Goal: Information Seeking & Learning: Learn about a topic

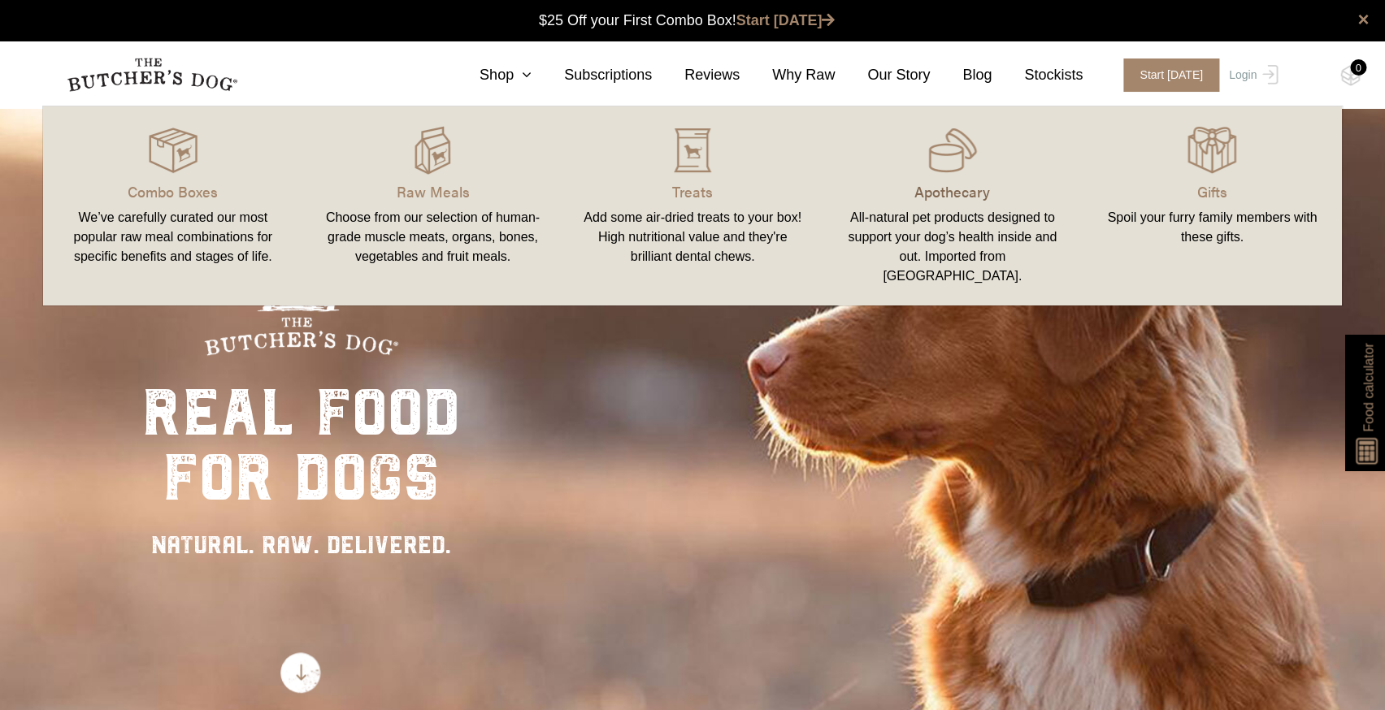
click at [964, 186] on p "Apothecary" at bounding box center [952, 191] width 221 height 22
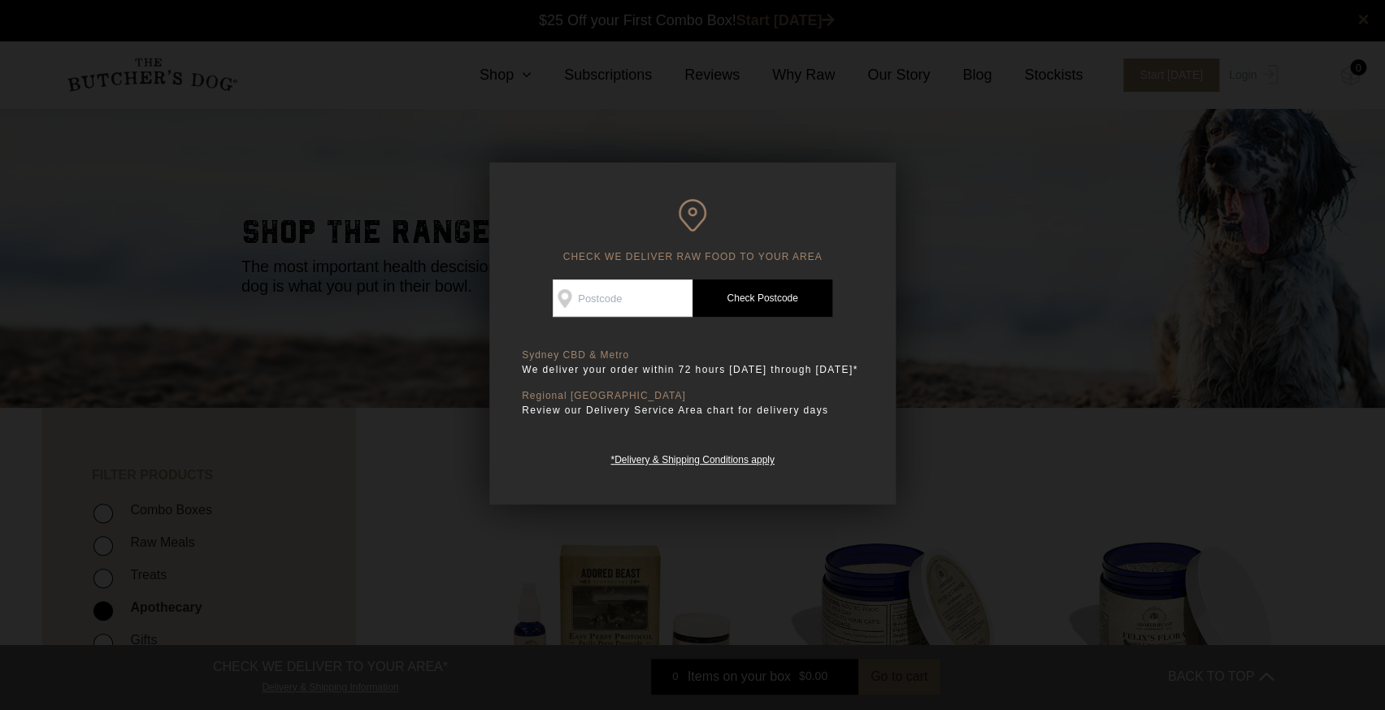
drag, startPoint x: 1023, startPoint y: 236, endPoint x: 1005, endPoint y: 229, distance: 19.3
click at [1022, 236] on div at bounding box center [692, 355] width 1385 height 710
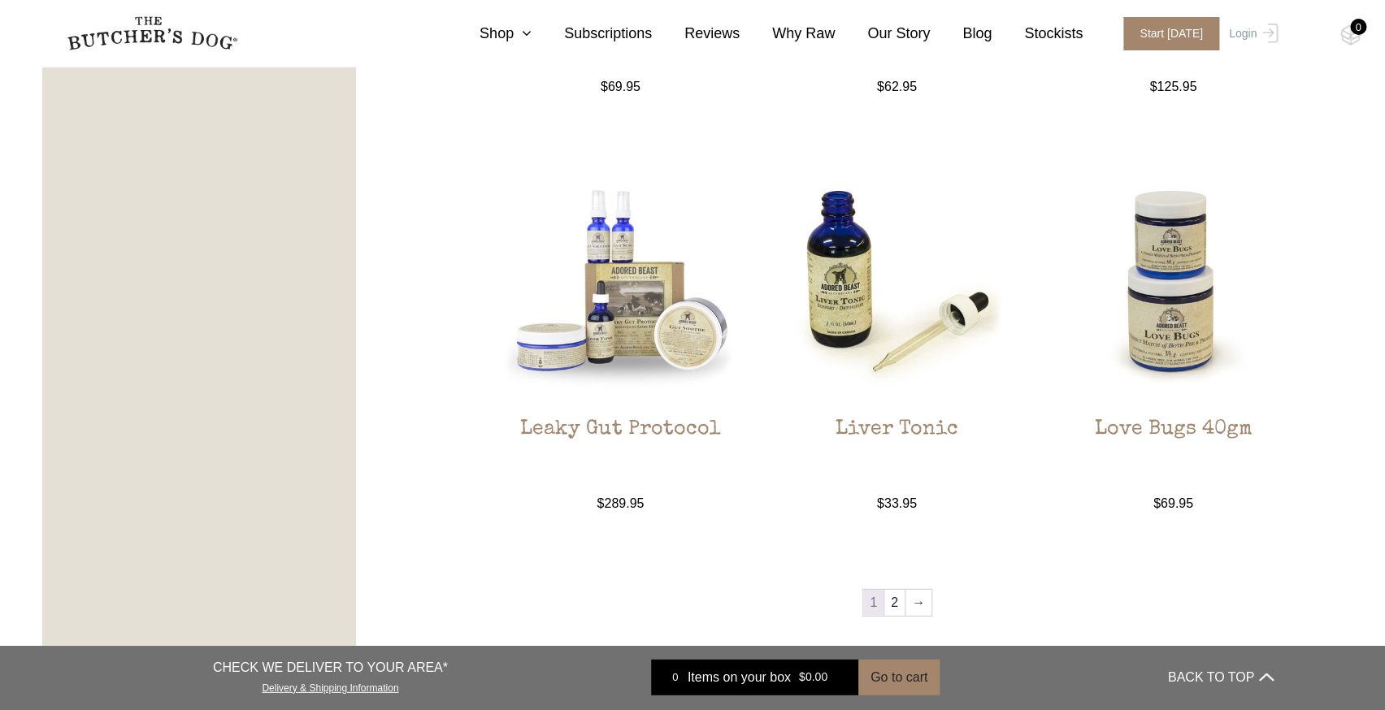
scroll to position [1594, 0]
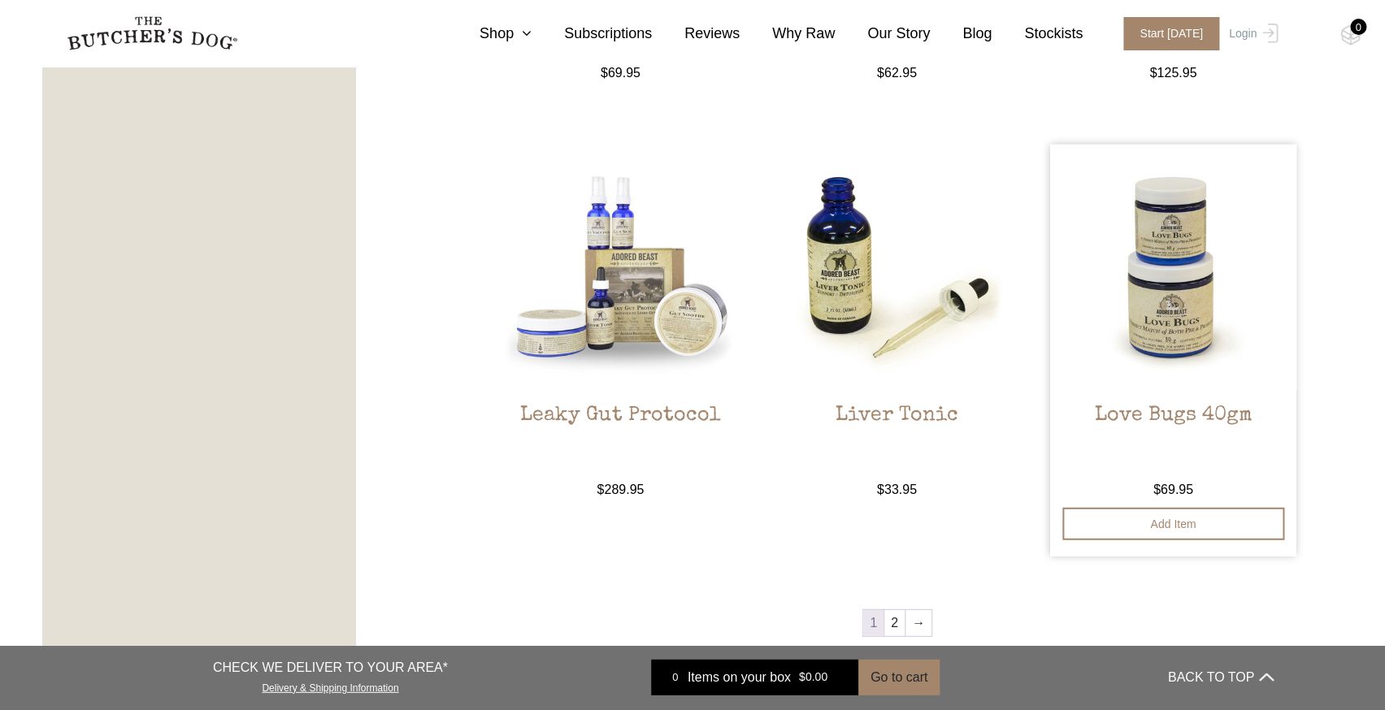
click at [1152, 298] on img at bounding box center [1173, 268] width 246 height 246
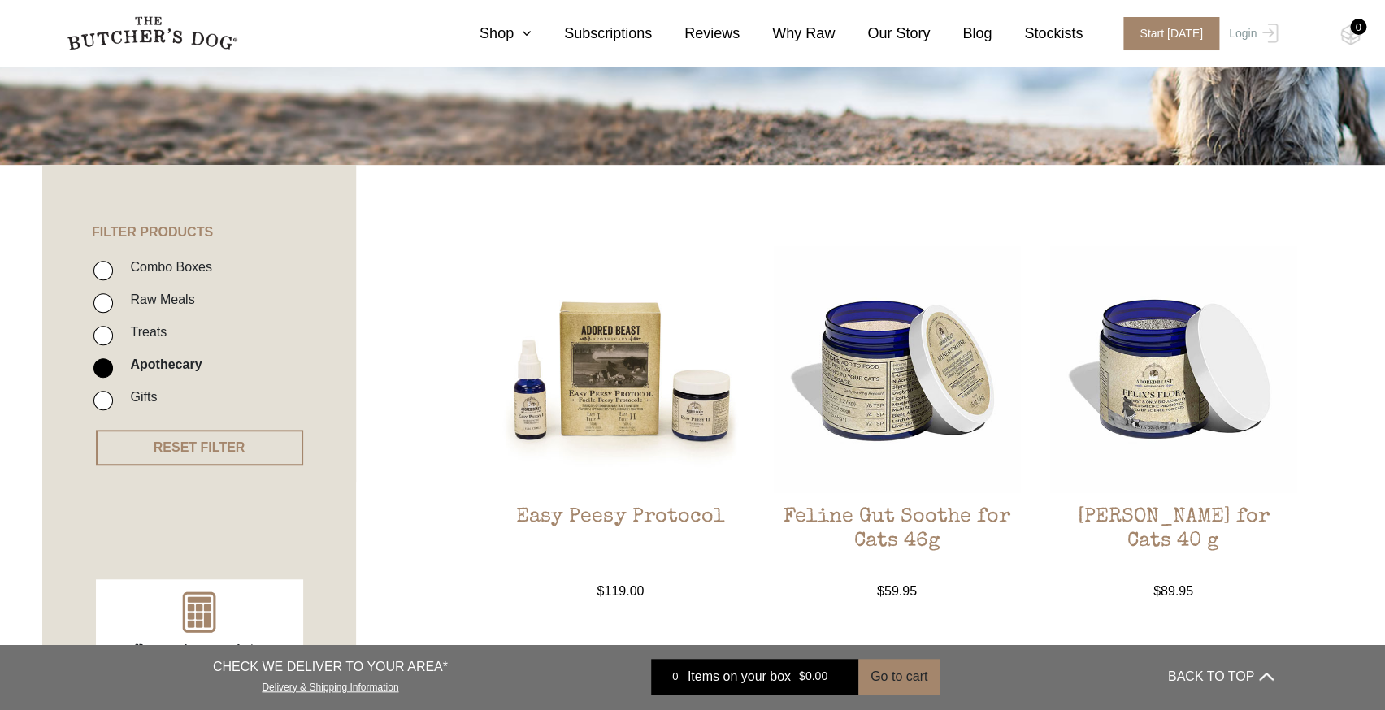
scroll to position [242, 0]
click at [1186, 378] on img at bounding box center [1173, 370] width 246 height 246
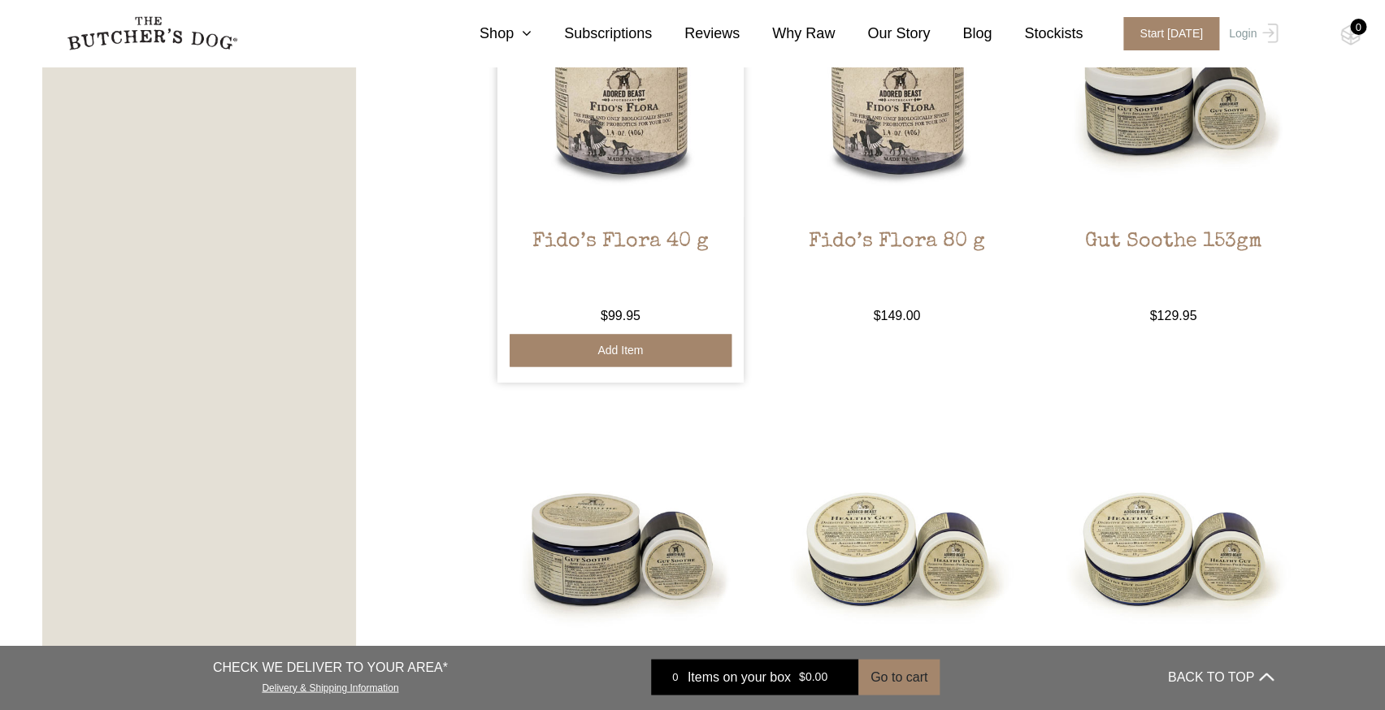
scroll to position [939, 0]
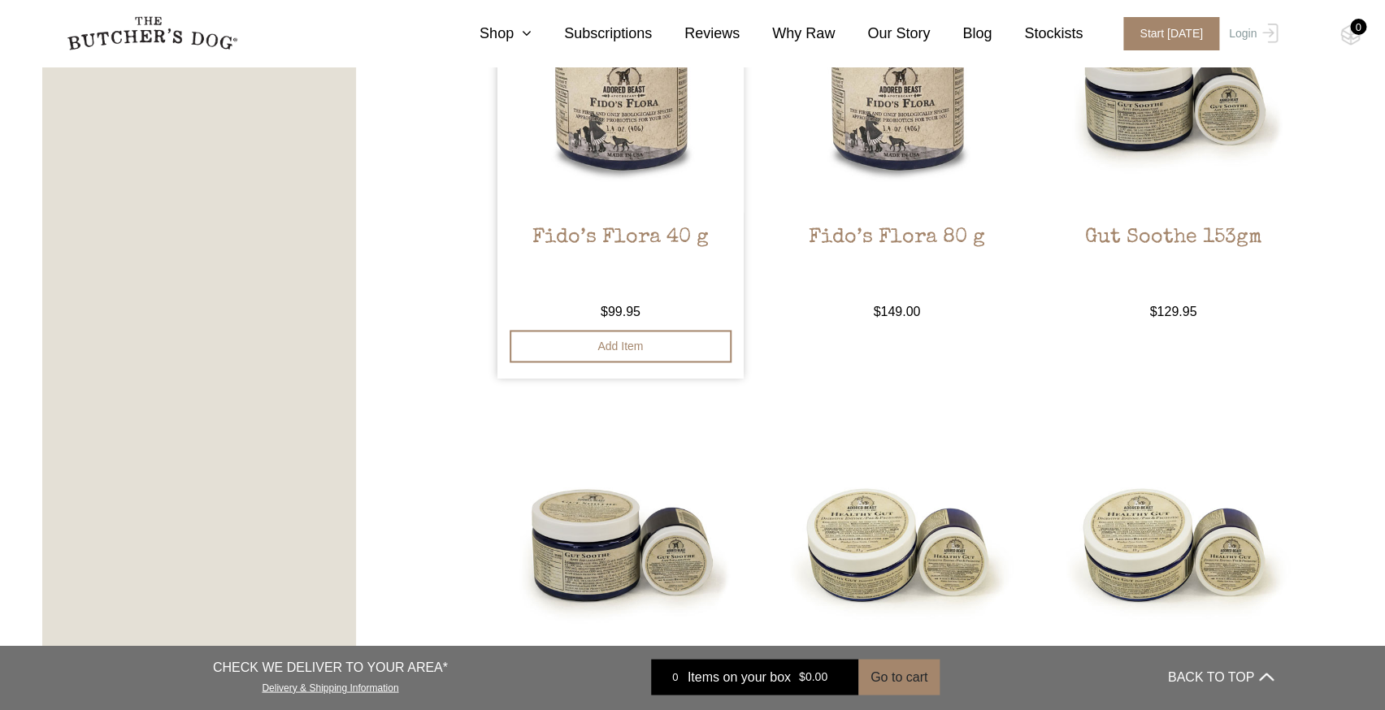
click at [609, 154] on img at bounding box center [620, 90] width 246 height 246
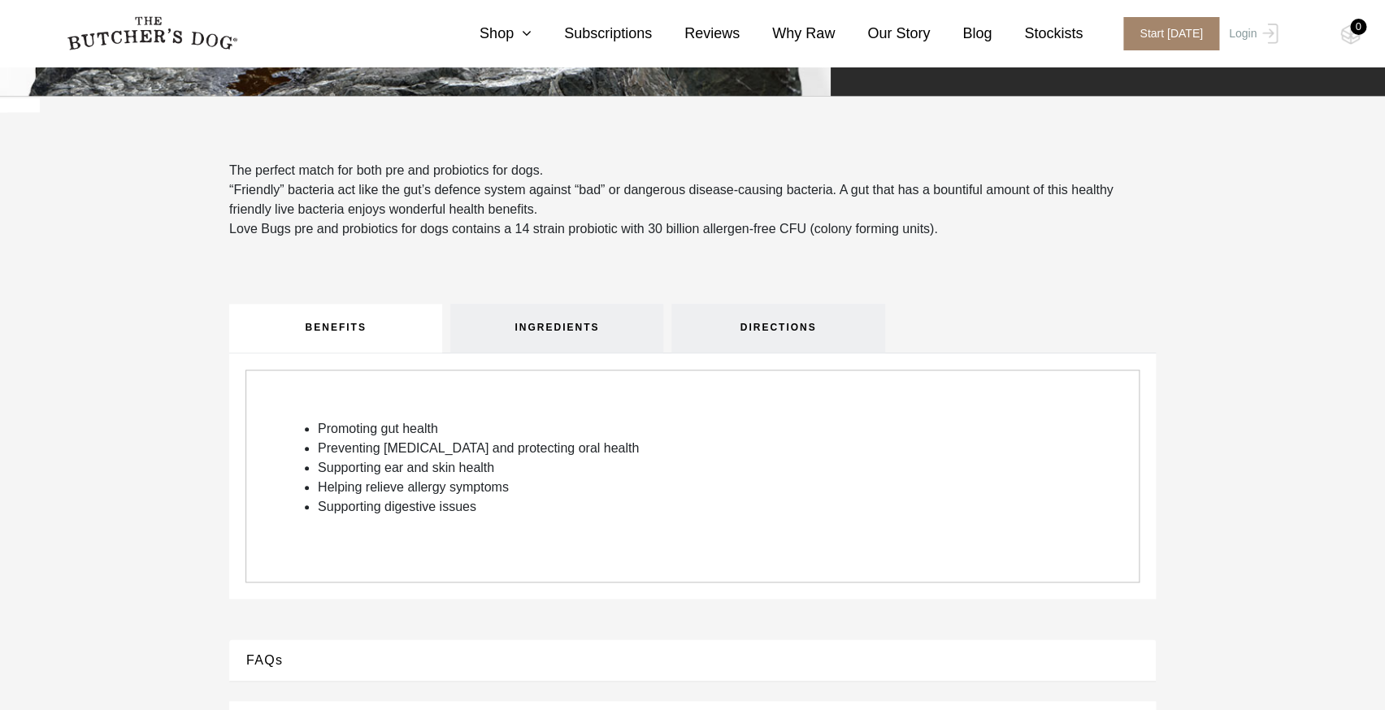
scroll to position [513, 0]
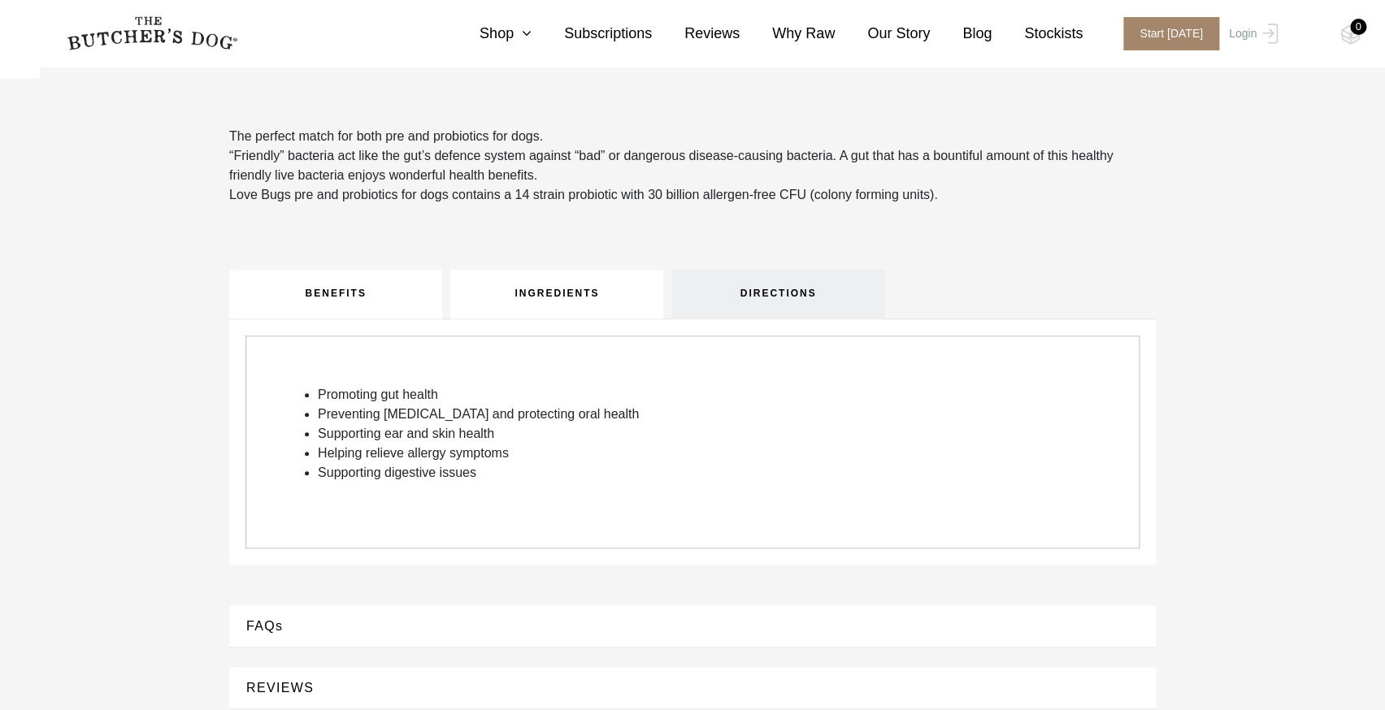
click at [542, 293] on link "INGREDIENTS" at bounding box center [556, 294] width 213 height 49
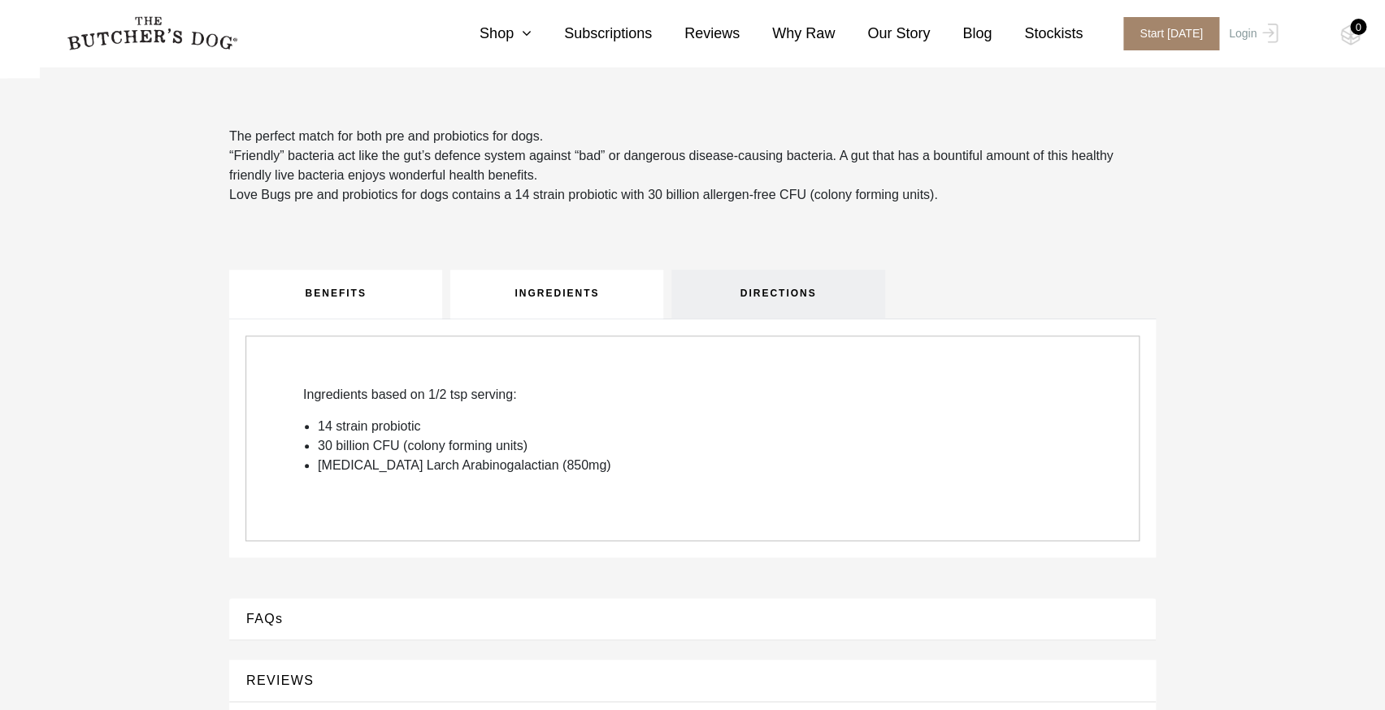
click at [357, 293] on link "BENEFITS" at bounding box center [335, 294] width 213 height 49
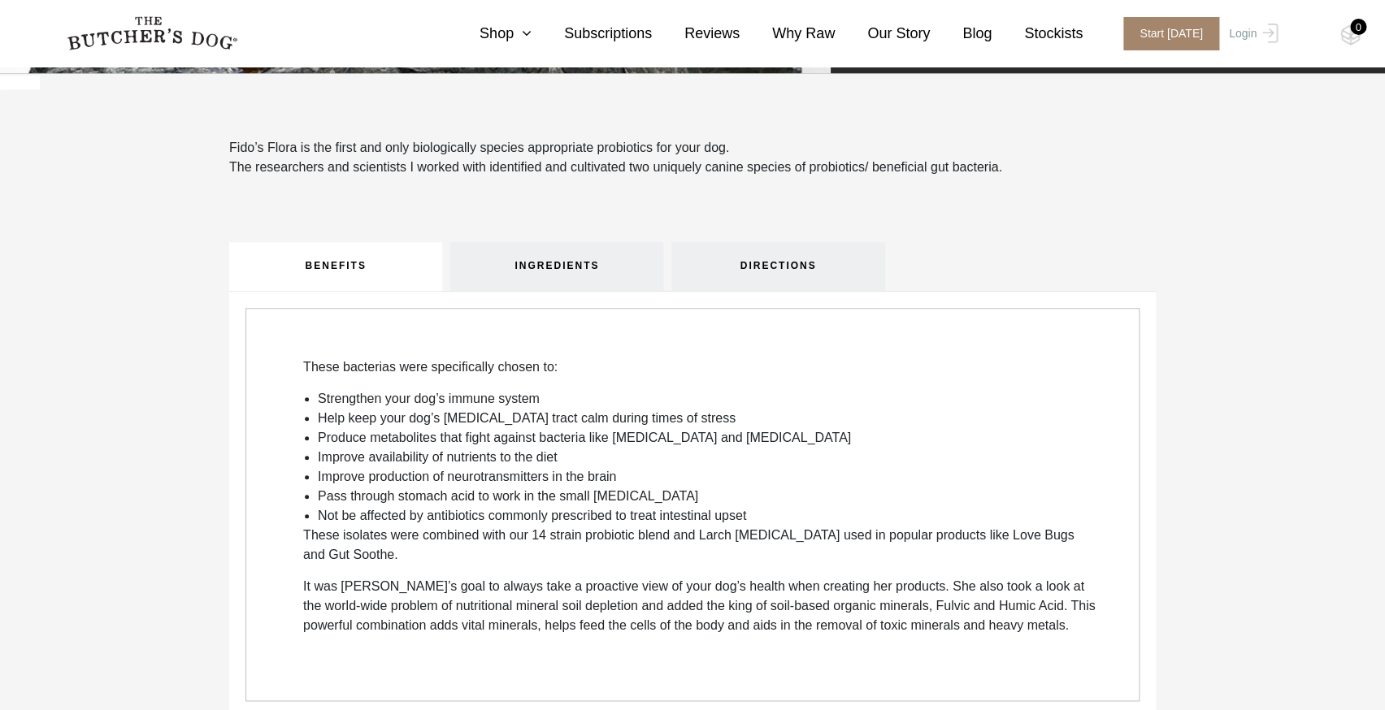
scroll to position [502, 0]
click at [570, 258] on link "INGREDIENTS" at bounding box center [556, 265] width 213 height 49
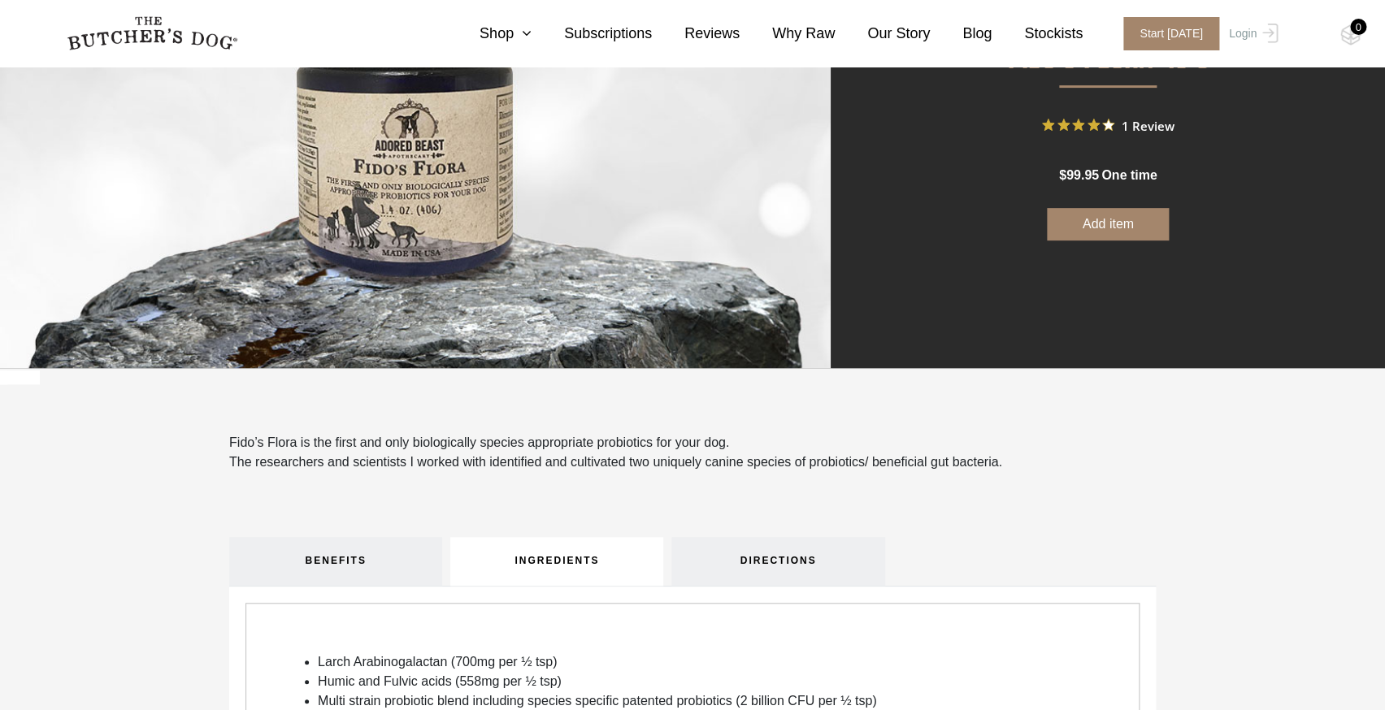
scroll to position [0, 0]
